Goal: Check status: Check status

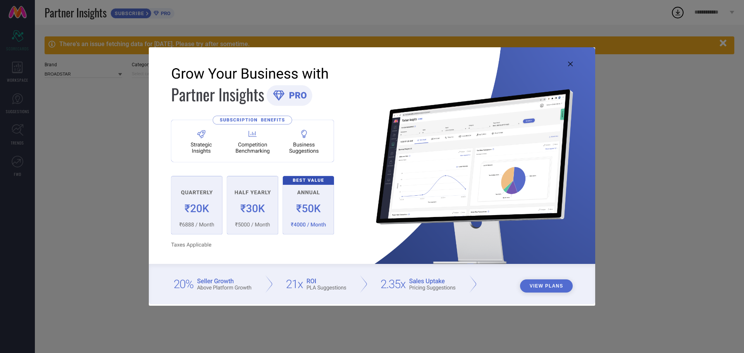
type input "All"
click at [570, 63] on icon at bounding box center [570, 64] width 5 height 5
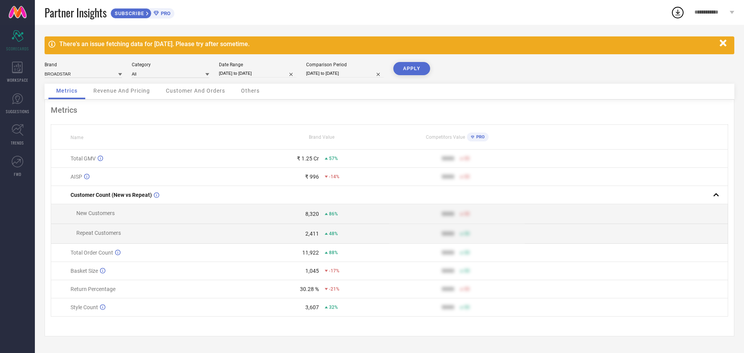
select select "7"
select select "2025"
select select "8"
select select "2025"
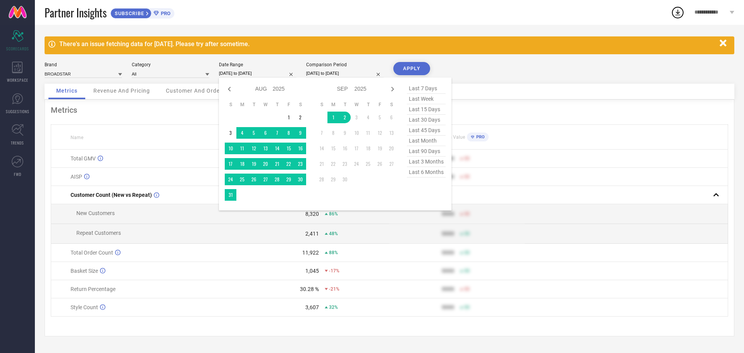
click at [256, 73] on input "[DATE] to [DATE]" at bounding box center [257, 73] width 77 height 8
click at [422, 122] on span "last 30 days" at bounding box center [426, 120] width 39 height 10
type input "[DATE] to [DATE]"
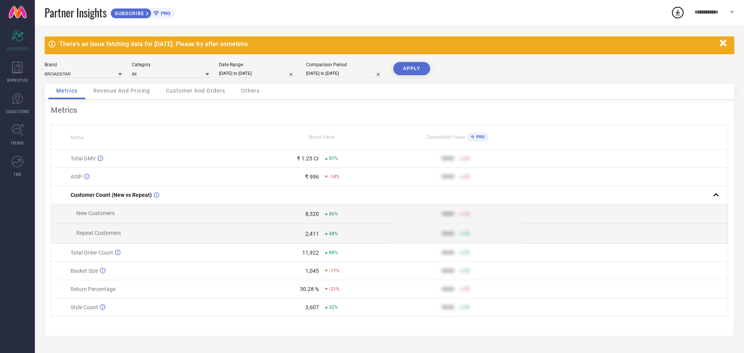
select select "7"
select select "2024"
select select "8"
select select "2024"
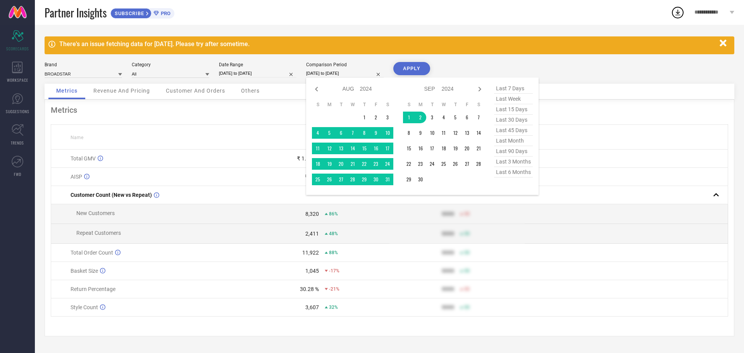
click at [347, 72] on input "[DATE] to [DATE]" at bounding box center [344, 73] width 77 height 8
click at [509, 122] on span "last 30 days" at bounding box center [513, 120] width 39 height 10
type input "[DATE] to [DATE]"
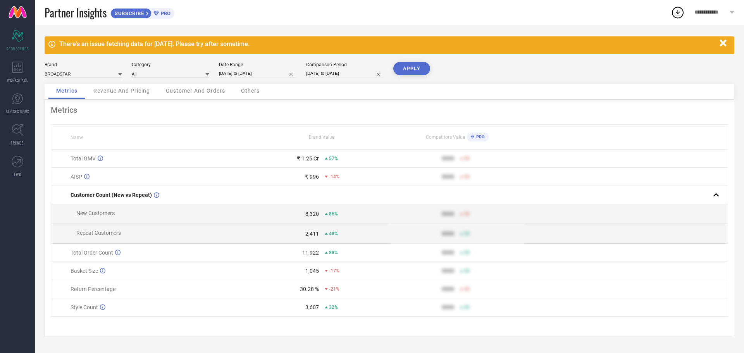
click at [411, 65] on button "APPLY" at bounding box center [411, 68] width 37 height 13
